Goal: Task Accomplishment & Management: Manage account settings

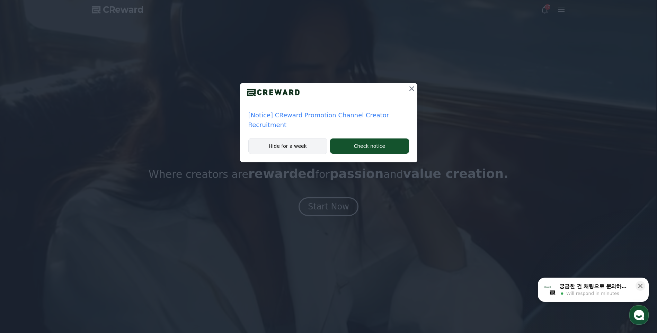
click at [291, 145] on button "Hide for a week" at bounding box center [287, 146] width 79 height 16
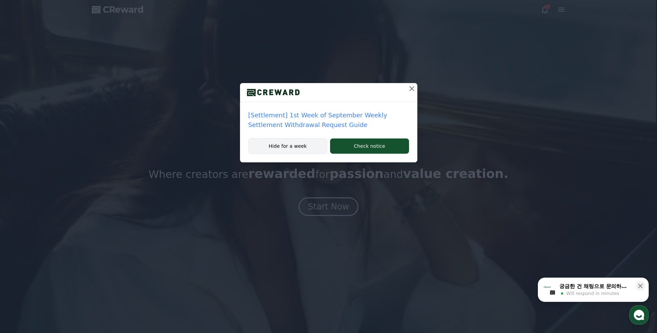
click at [303, 148] on button "Hide for a week" at bounding box center [287, 146] width 79 height 16
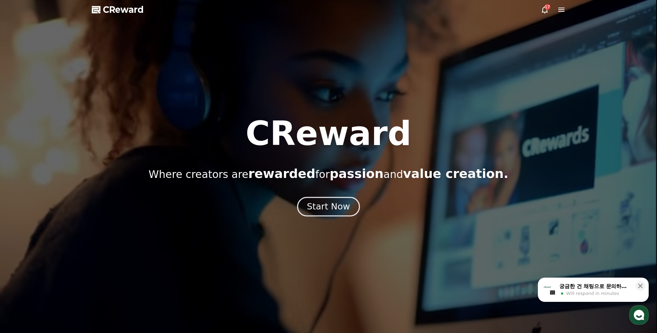
click at [331, 204] on div "Start Now" at bounding box center [328, 207] width 43 height 12
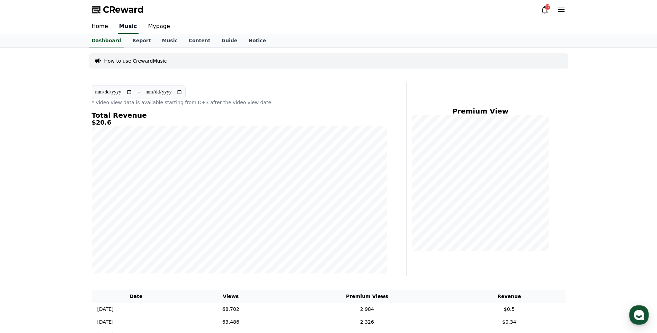
drag, startPoint x: 174, startPoint y: 30, endPoint x: 134, endPoint y: 34, distance: 40.0
click at [174, 30] on div "Home Music Mypage" at bounding box center [328, 26] width 485 height 15
click at [153, 30] on link "Mypage" at bounding box center [159, 26] width 33 height 15
select select "**********"
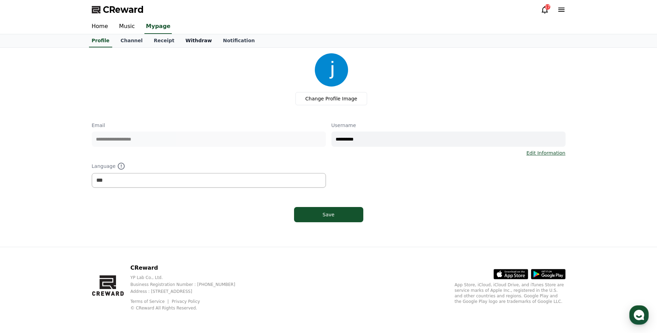
click at [194, 40] on link "Withdraw" at bounding box center [198, 40] width 37 height 13
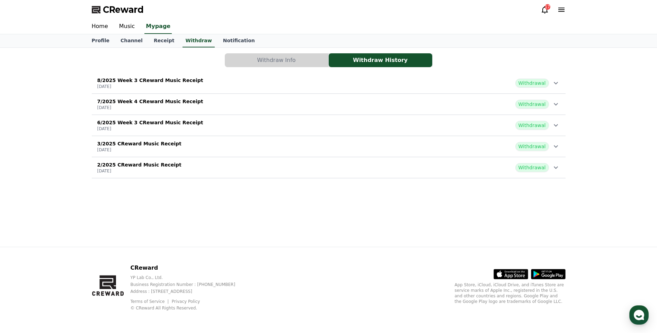
click at [548, 81] on span "Withdrawal" at bounding box center [533, 83] width 34 height 9
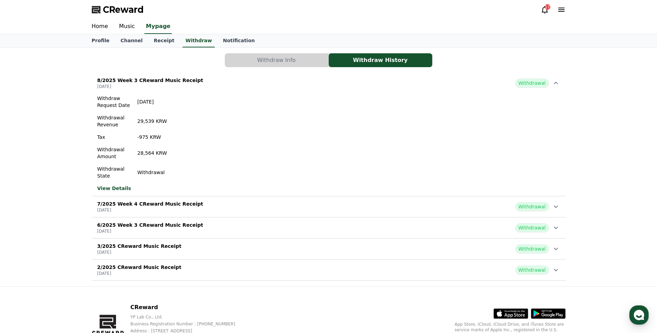
click at [554, 81] on icon at bounding box center [556, 83] width 8 height 8
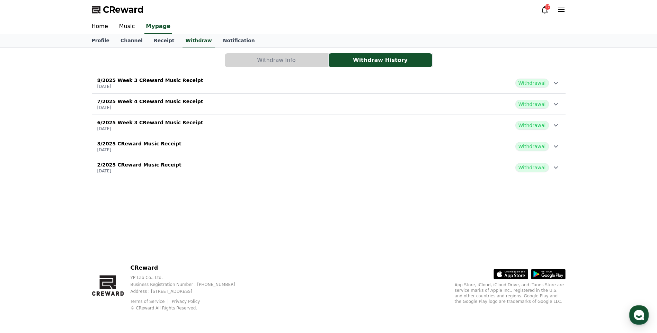
click at [547, 6] on div "17" at bounding box center [548, 7] width 6 height 6
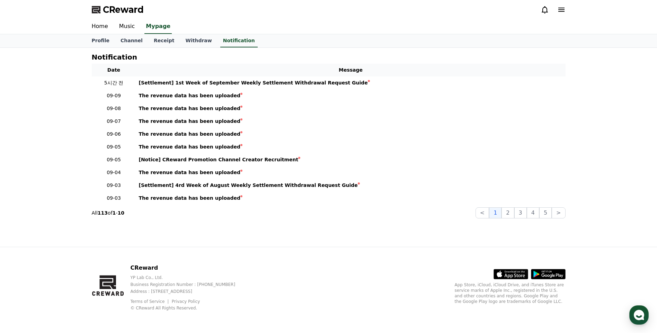
click at [546, 10] on icon at bounding box center [545, 10] width 8 height 8
click at [564, 9] on icon at bounding box center [562, 10] width 6 height 4
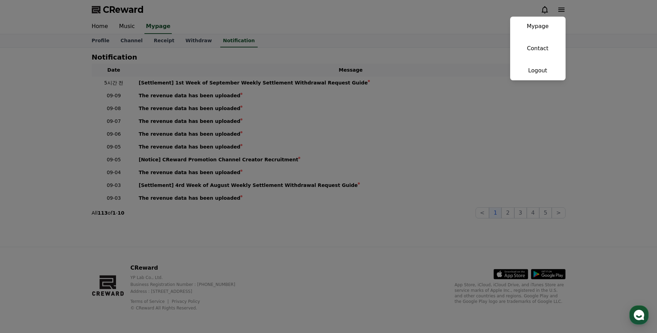
click at [360, 21] on button "close" at bounding box center [328, 166] width 657 height 333
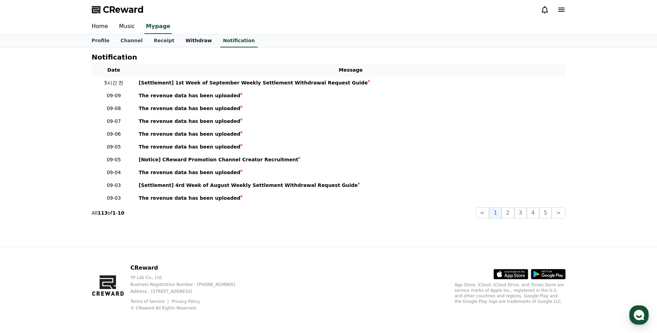
click at [180, 41] on link "Withdraw" at bounding box center [198, 40] width 37 height 13
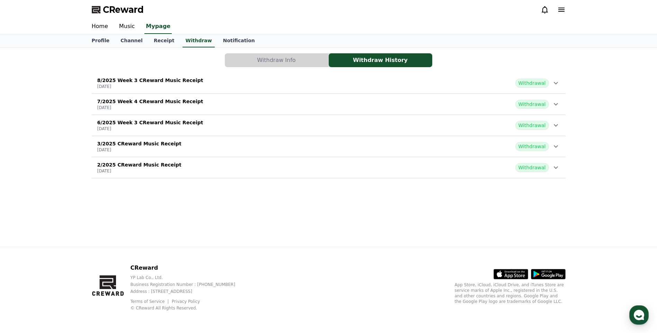
click at [594, 183] on div "Withdraw Info Withdraw History 8/2025 Week 3 CReward Music Receipt [DATE] Withd…" at bounding box center [328, 147] width 657 height 199
